Goal: Task Accomplishment & Management: Use online tool/utility

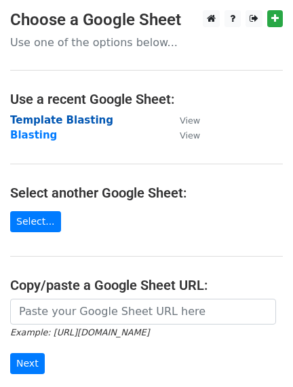
click at [69, 121] on strong "Template Blasting" at bounding box center [61, 120] width 103 height 12
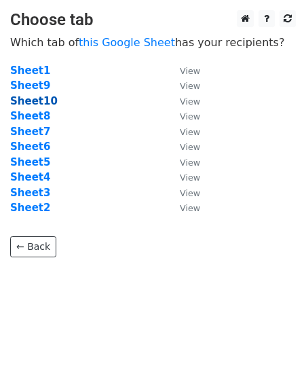
click at [35, 100] on strong "Sheet10" at bounding box center [34, 101] width 48 height 12
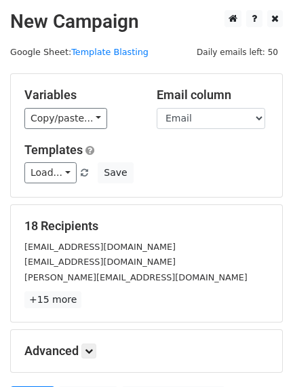
scroll to position [140, 0]
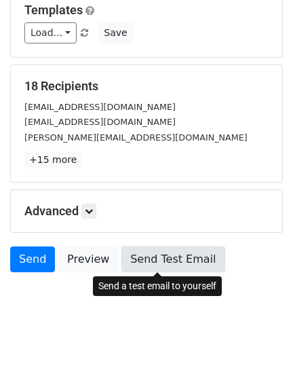
click at [184, 260] on link "Send Test Email" at bounding box center [173, 259] width 103 height 26
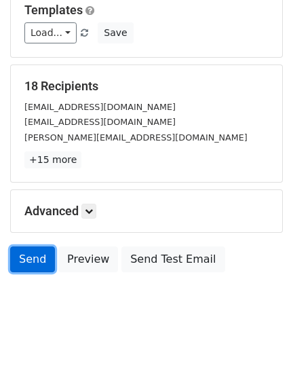
click at [37, 266] on link "Send" at bounding box center [32, 259] width 45 height 26
